Goal: Book appointment/travel/reservation

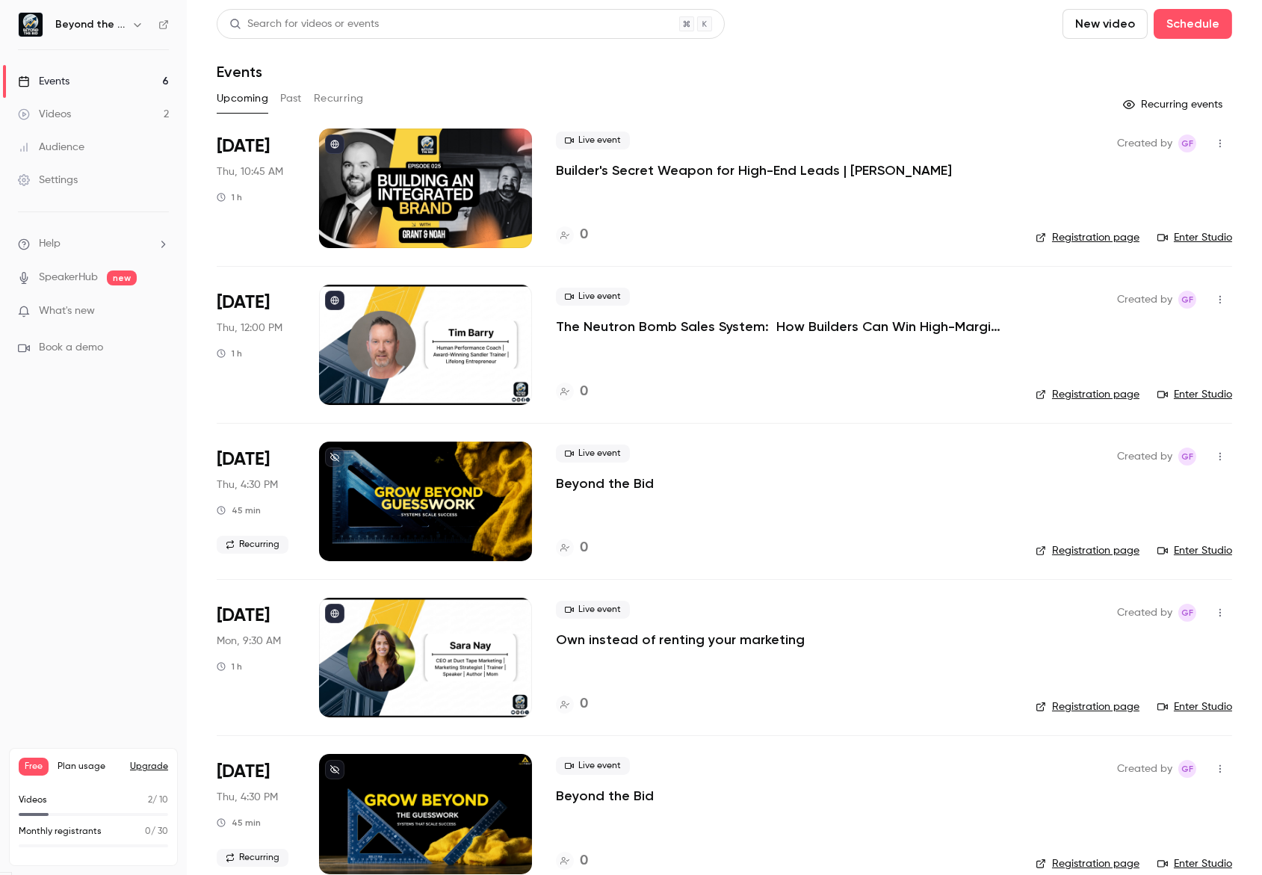
click at [1177, 240] on link "Enter Studio" at bounding box center [1194, 237] width 75 height 15
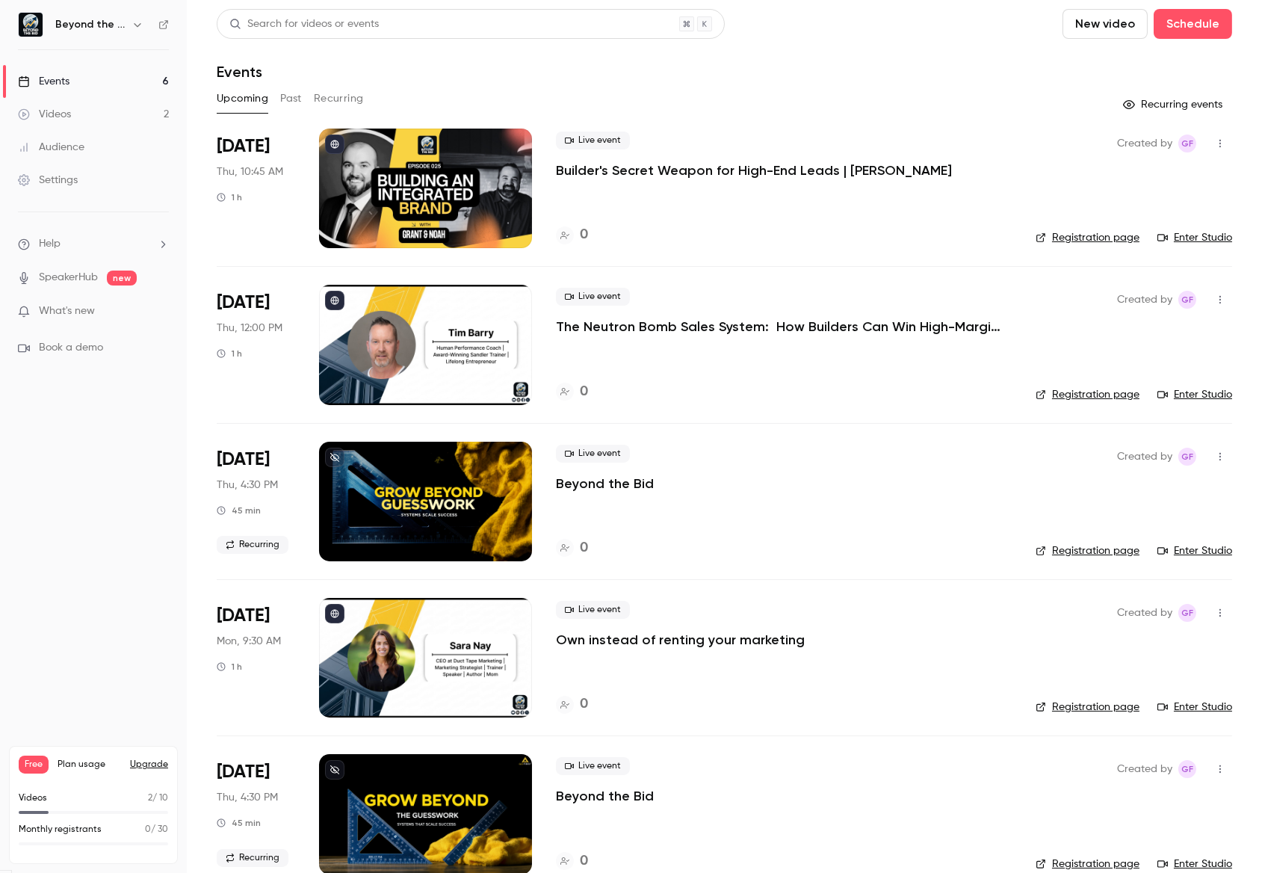
click at [1214, 140] on icon "button" at bounding box center [1220, 143] width 12 height 10
click at [1222, 148] on main "Search for videos or events New video Schedule Events Upcoming Past Recurring R…" at bounding box center [724, 436] width 1075 height 873
click at [1214, 147] on icon "button" at bounding box center [1220, 143] width 12 height 10
drag, startPoint x: 912, startPoint y: 70, endPoint x: 832, endPoint y: 151, distance: 113.6
click at [912, 70] on div at bounding box center [631, 436] width 1262 height 873
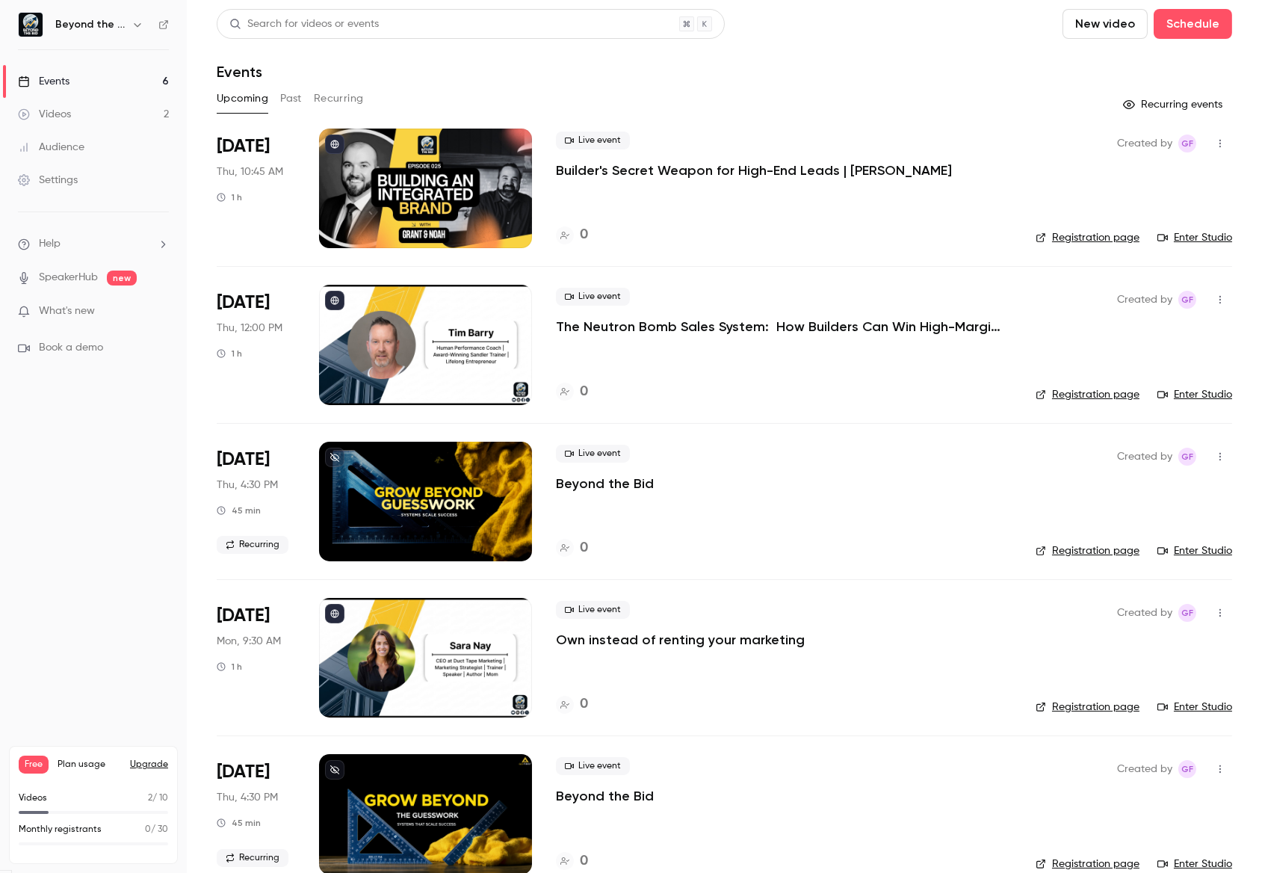
click at [819, 167] on p "Builder's Secret Weapon for High-End Leads | [PERSON_NAME]" at bounding box center [754, 170] width 396 height 18
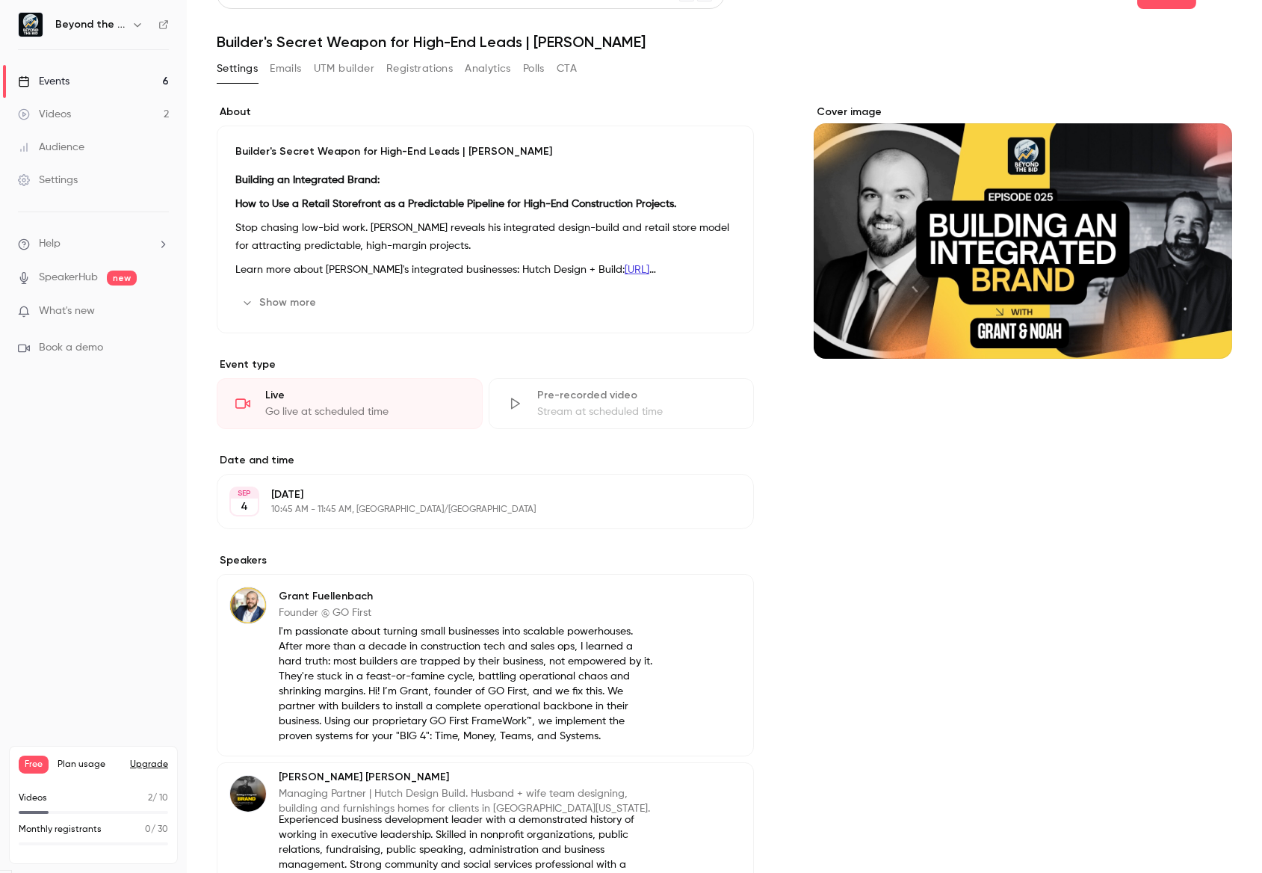
scroll to position [67, 0]
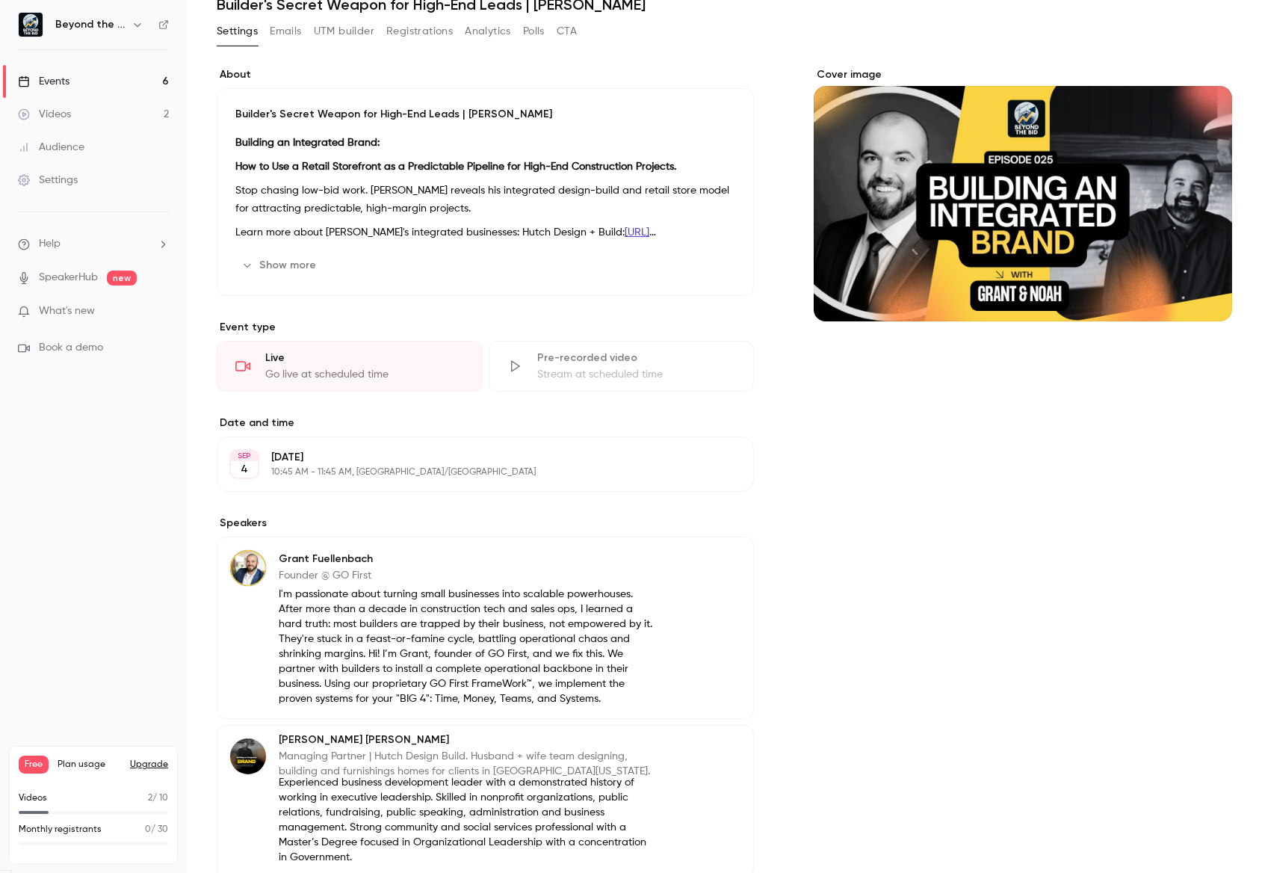
click at [720, 456] on button "Edit" at bounding box center [714, 464] width 55 height 24
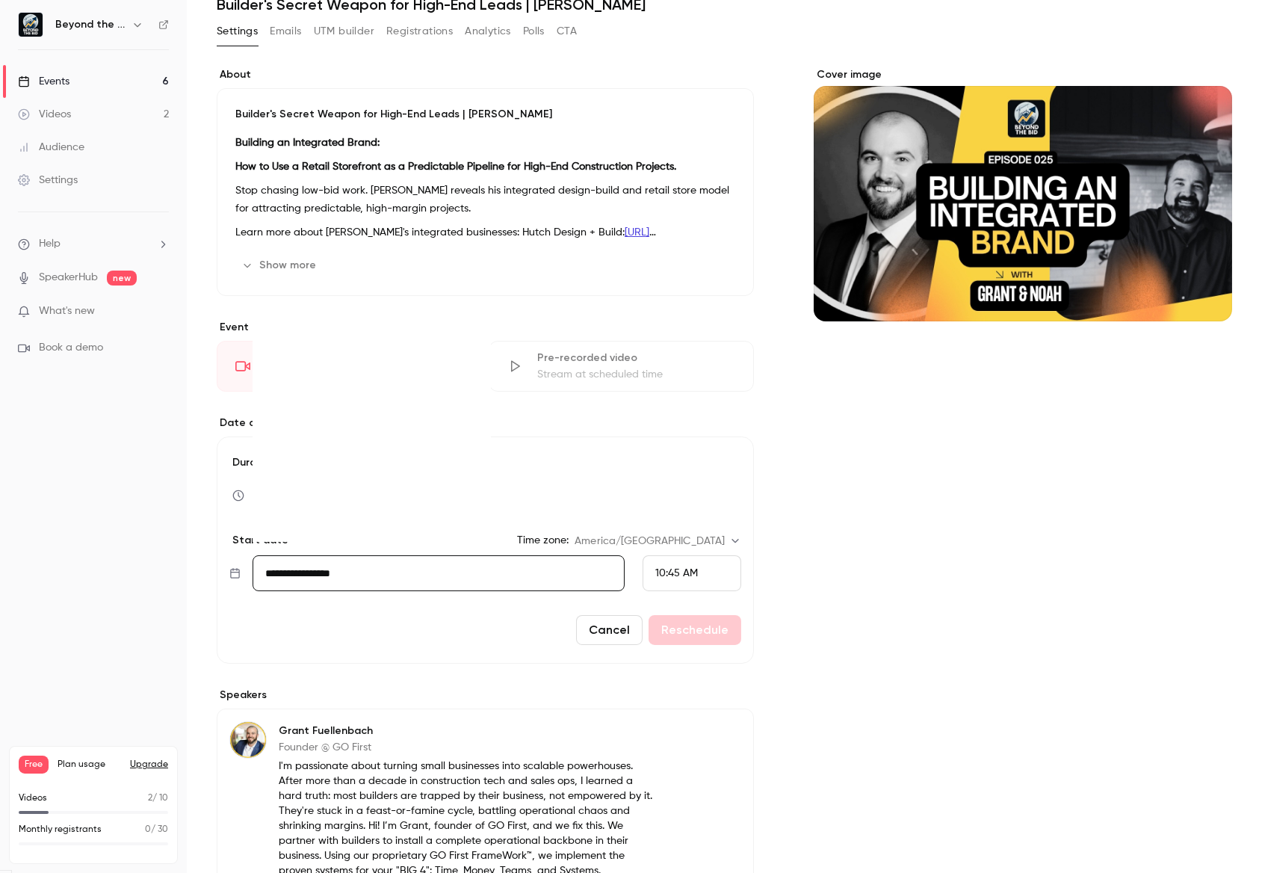
click at [306, 575] on input "**********" at bounding box center [439, 573] width 372 height 36
click at [348, 447] on div "16" at bounding box center [344, 449] width 23 height 22
type input "**********"
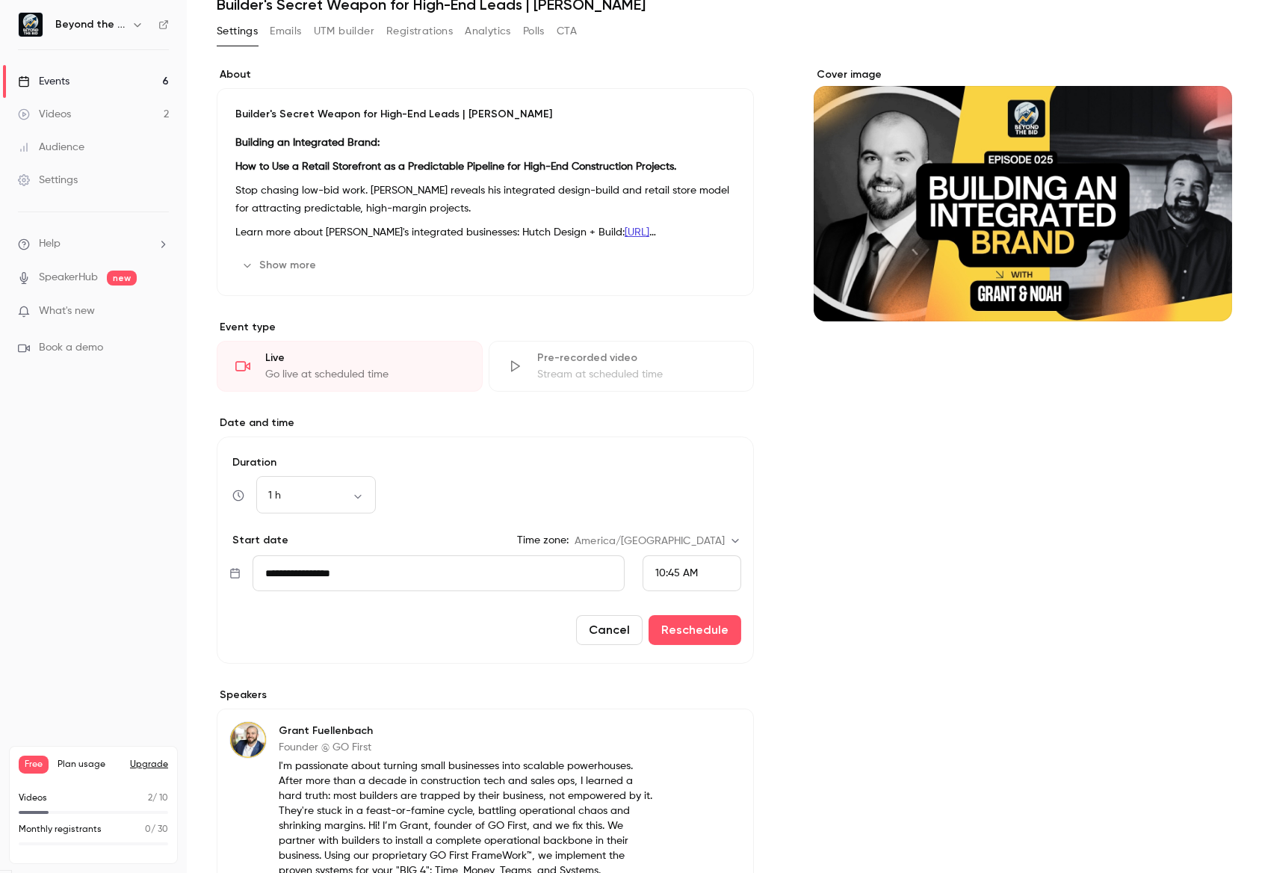
click at [660, 575] on span "10:45 AM" at bounding box center [676, 573] width 43 height 10
click at [687, 418] on span "9:00 AM" at bounding box center [670, 416] width 40 height 10
click at [688, 643] on button "Reschedule" at bounding box center [695, 630] width 93 height 30
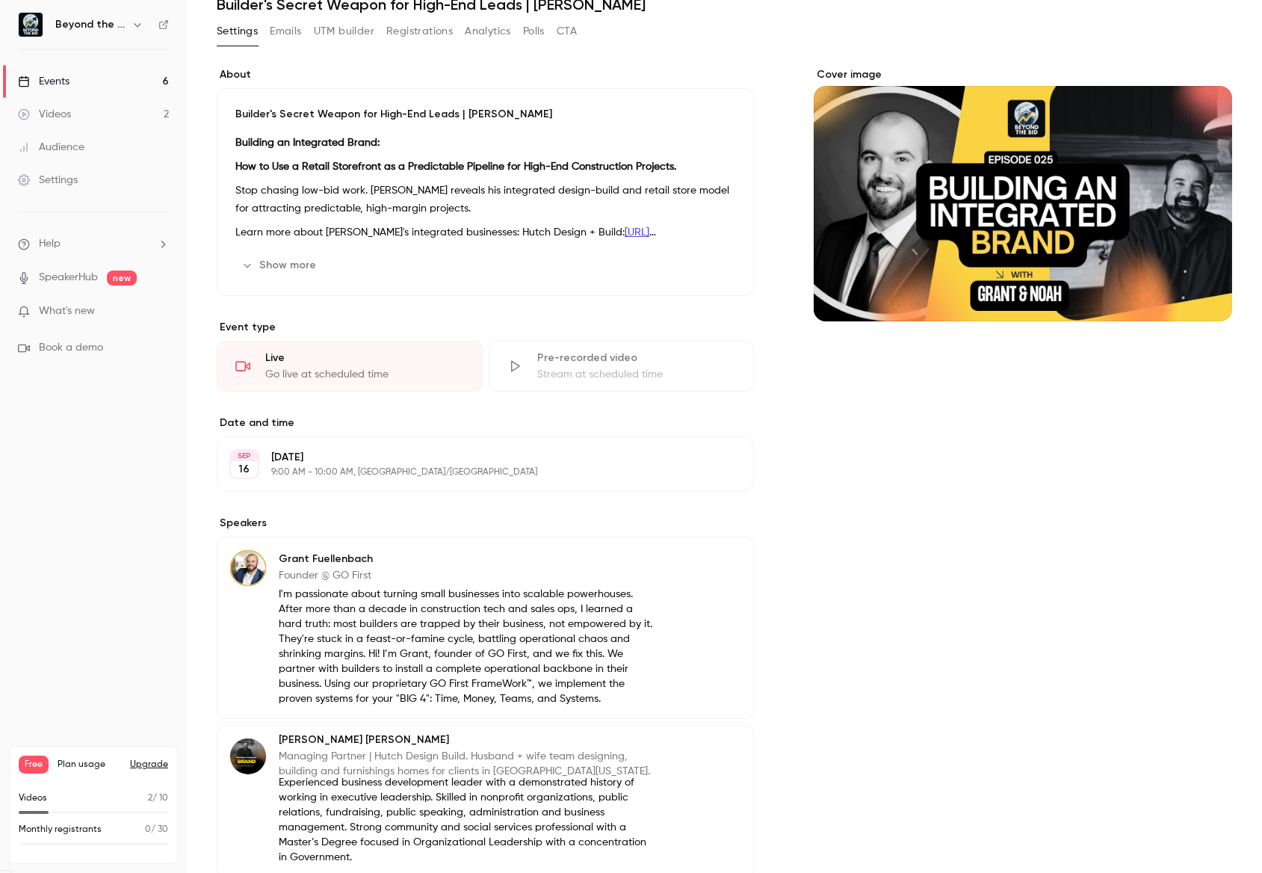
scroll to position [0, 0]
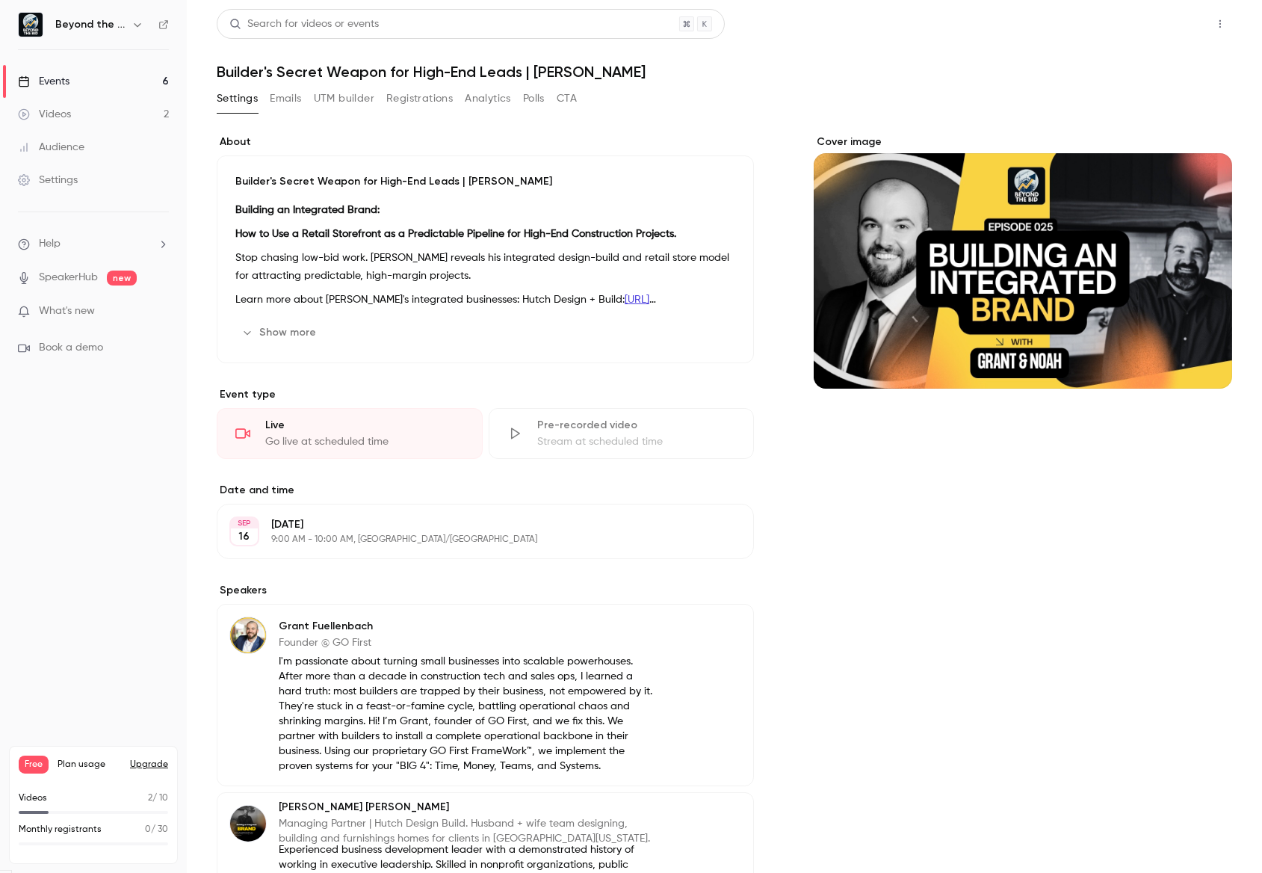
click at [1139, 30] on button "Share" at bounding box center [1166, 24] width 59 height 30
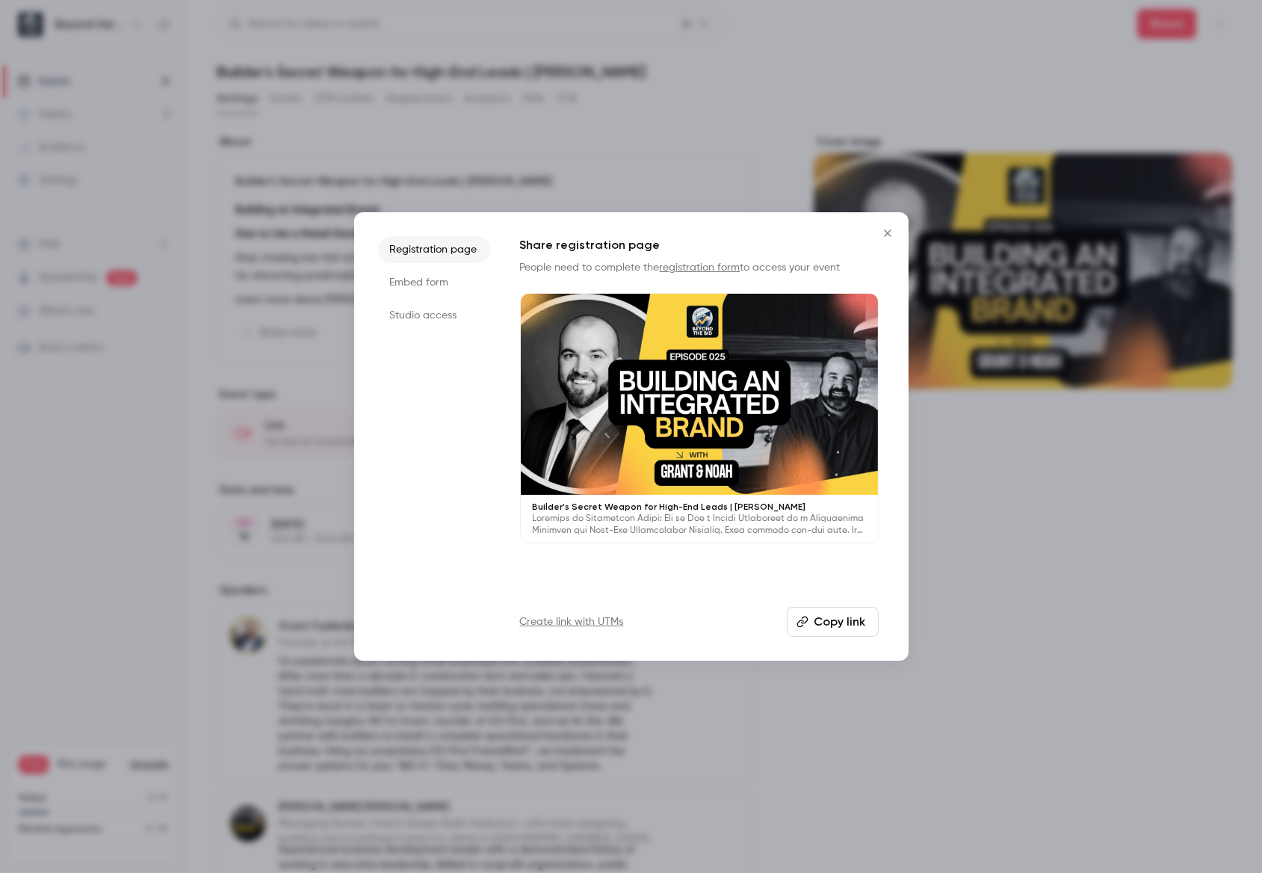
click at [413, 324] on li "Studio access" at bounding box center [434, 315] width 112 height 27
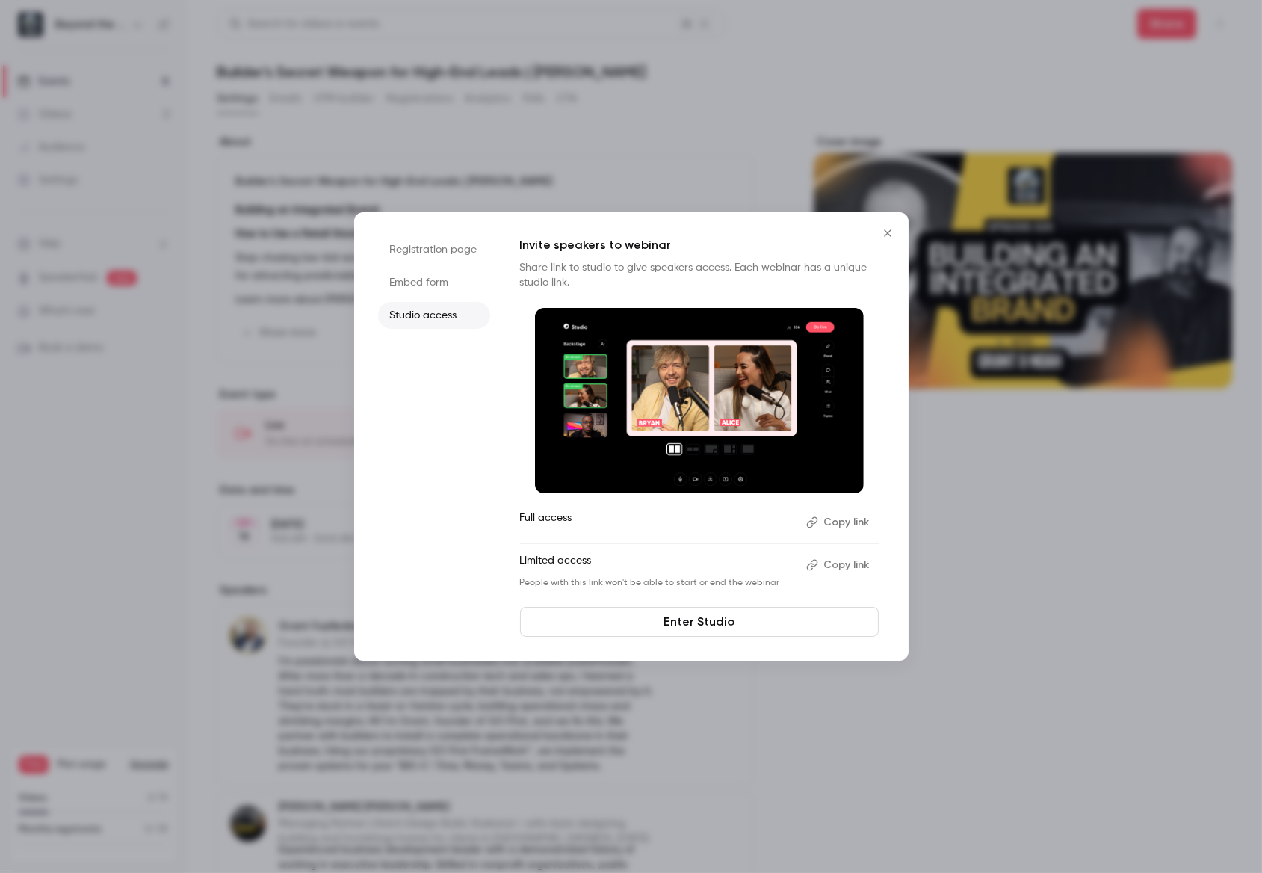
click at [838, 568] on button "Copy link" at bounding box center [839, 565] width 78 height 24
